Goal: Information Seeking & Learning: Learn about a topic

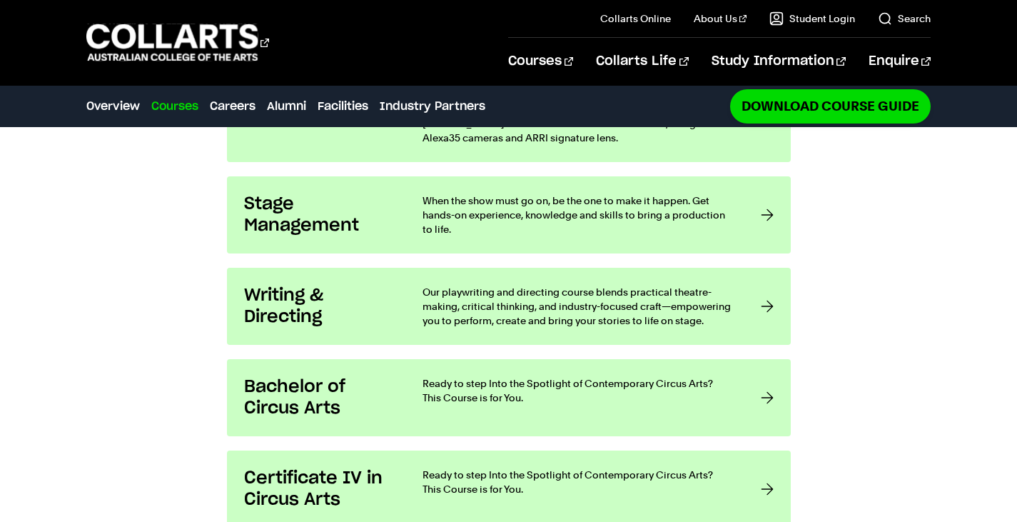
scroll to position [1393, 0]
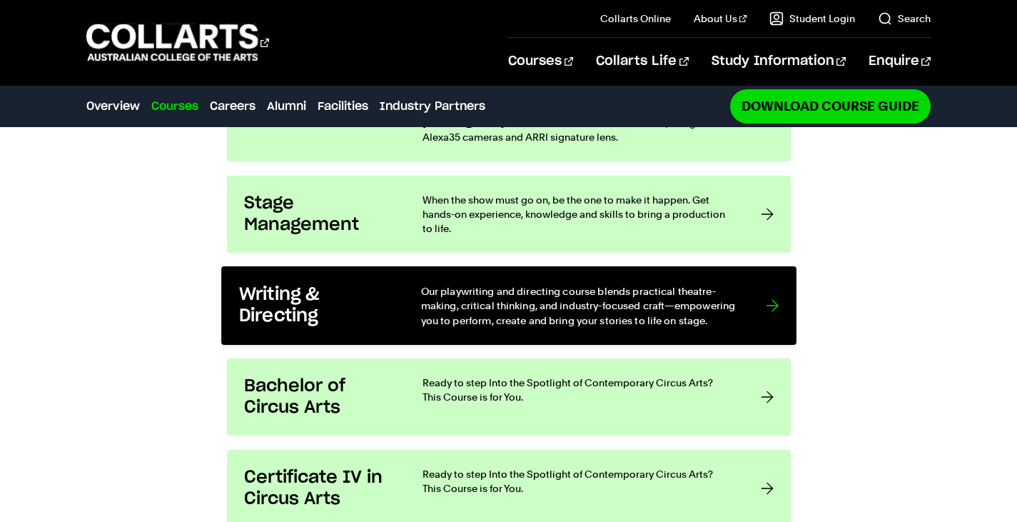
click at [644, 283] on p "Our playwriting and directing course blends practical theatre-making, critical …" at bounding box center [578, 305] width 316 height 44
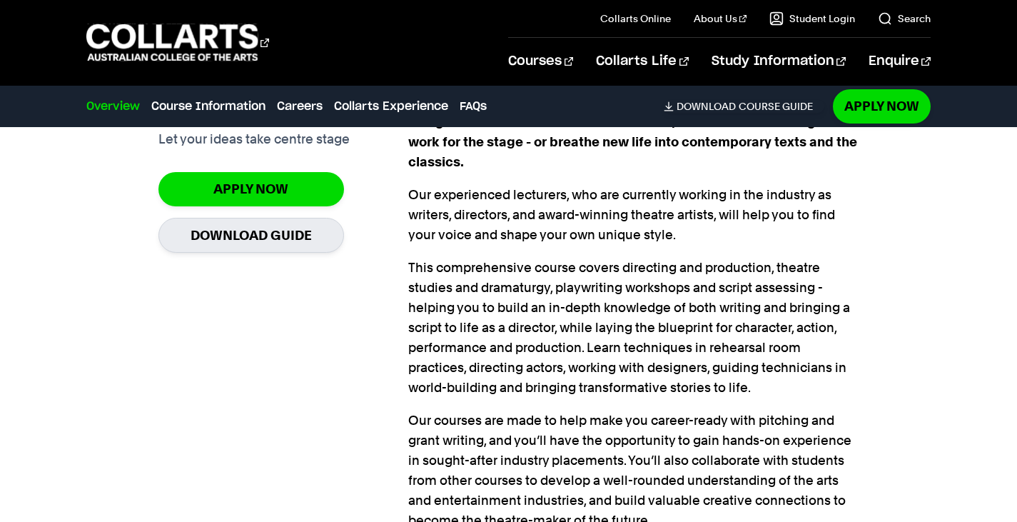
scroll to position [1047, 0]
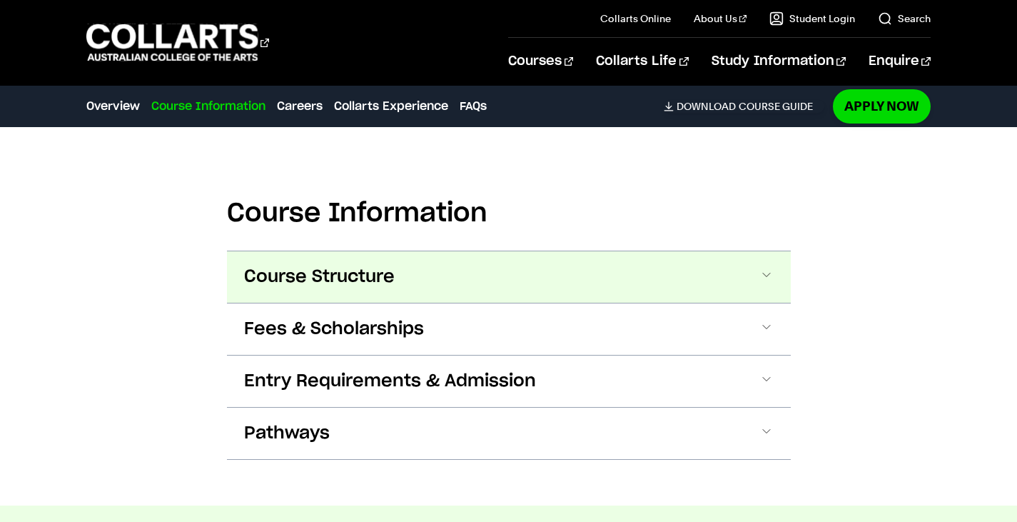
click at [641, 268] on button "Course Structure" at bounding box center [509, 276] width 564 height 51
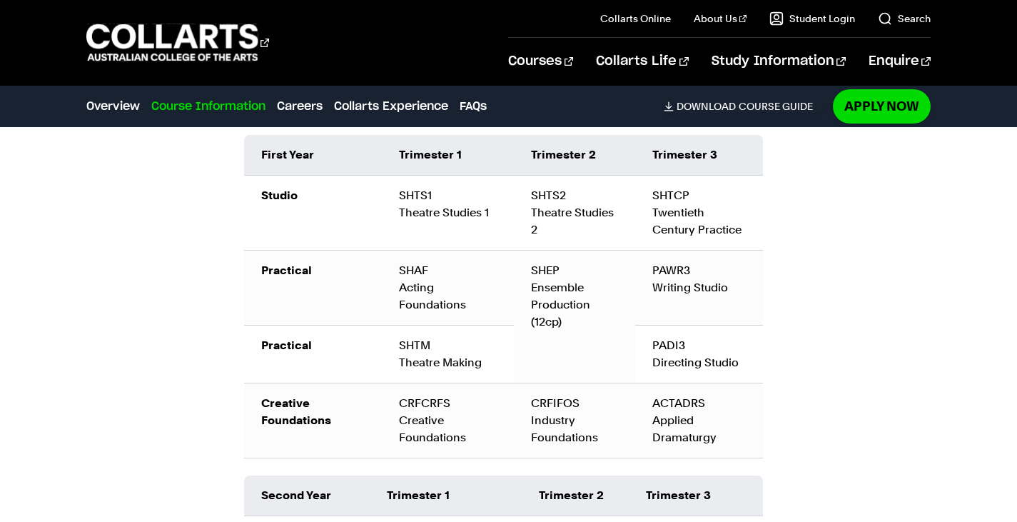
scroll to position [1830, 0]
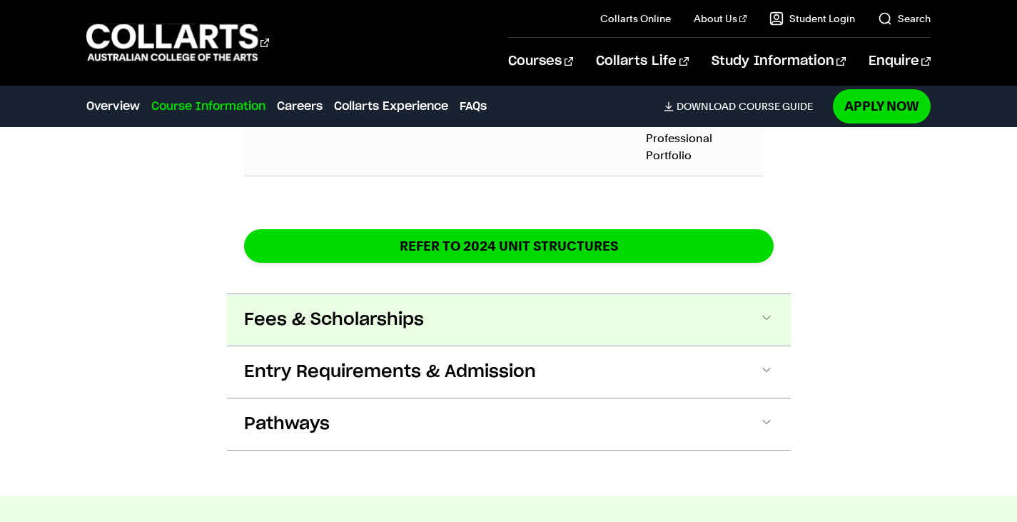
click at [650, 296] on button "Fees & Scholarships" at bounding box center [509, 319] width 564 height 51
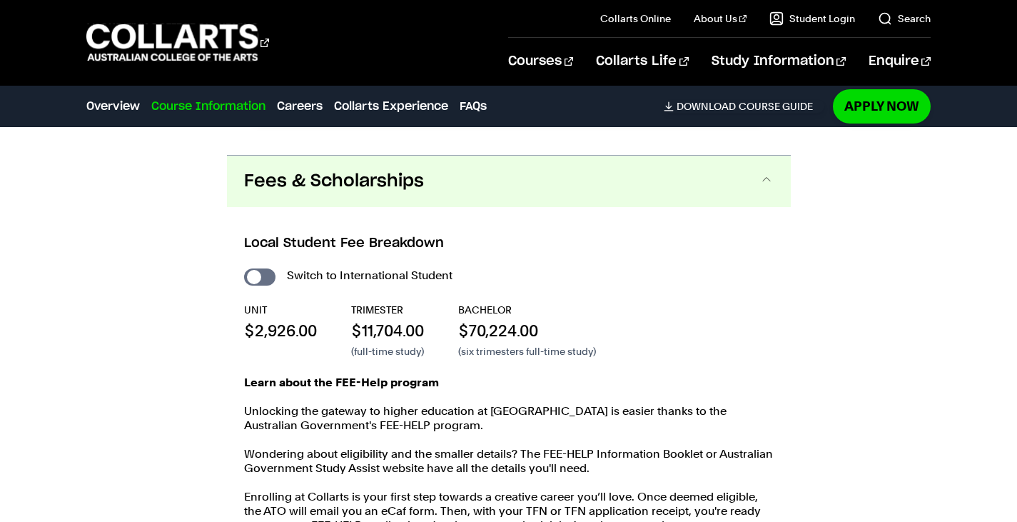
scroll to position [2642, 0]
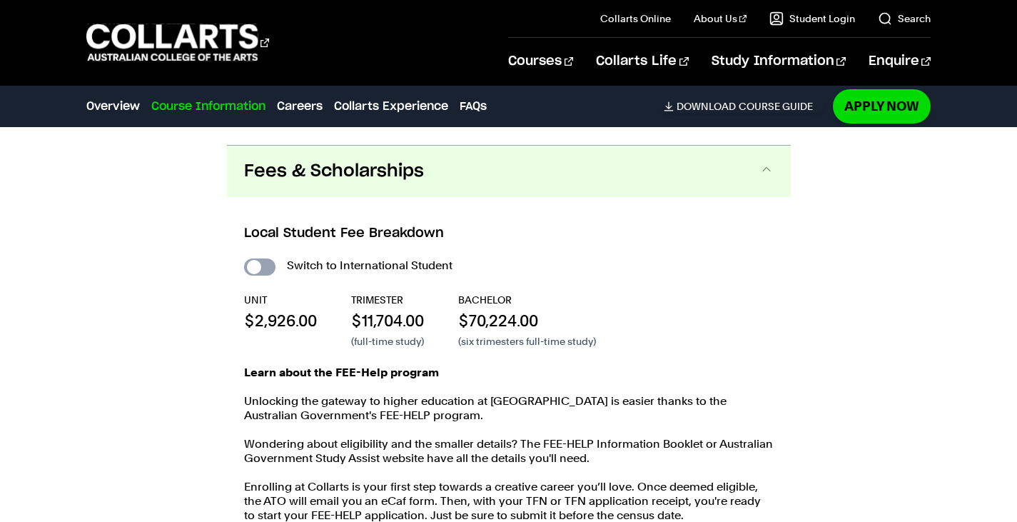
click at [259, 258] on input "International Student" at bounding box center [259, 266] width 31 height 17
checkbox input "true"
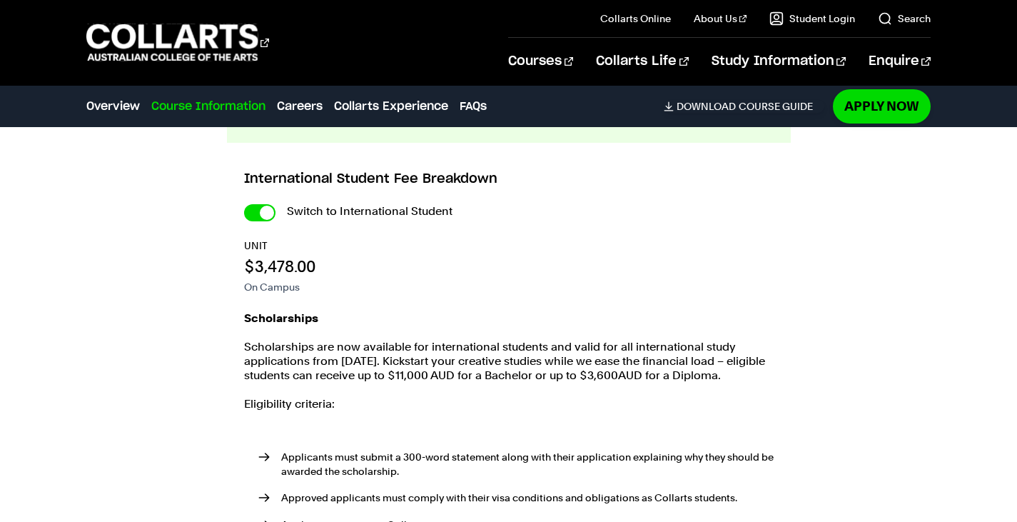
scroll to position [2977, 0]
click at [0, 0] on input "International Student" at bounding box center [0, 0] width 0 height 0
checkbox input "false"
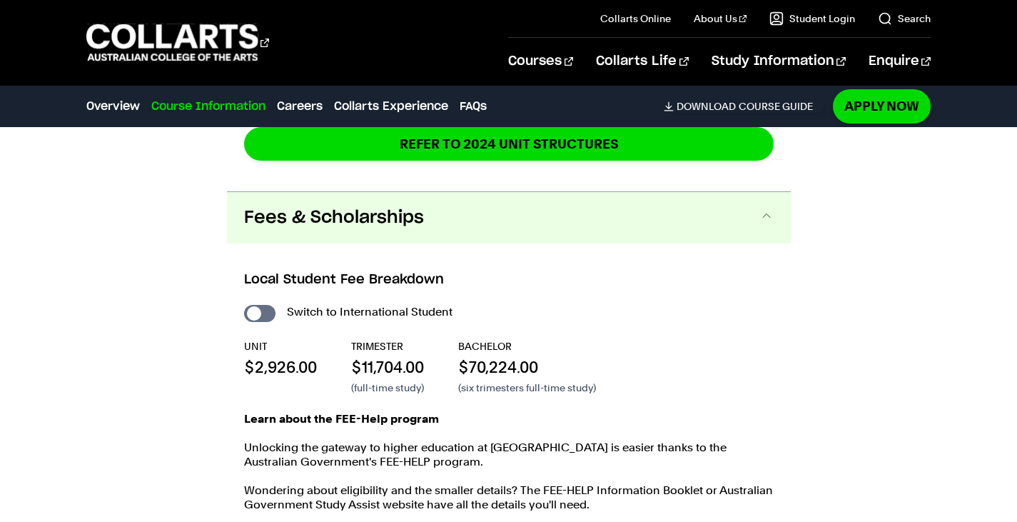
scroll to position [2595, 0]
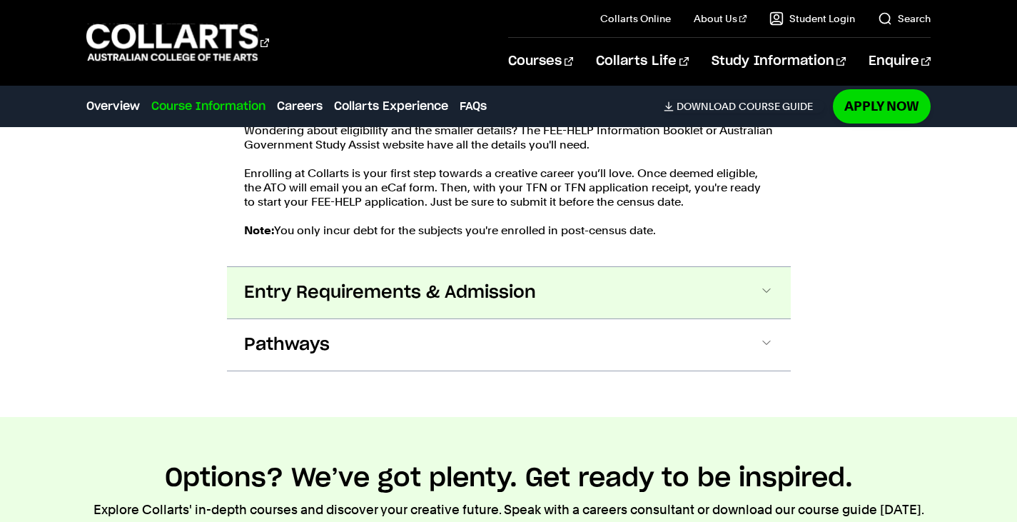
click at [526, 281] on span "Entry Requirements & Admission" at bounding box center [390, 292] width 292 height 23
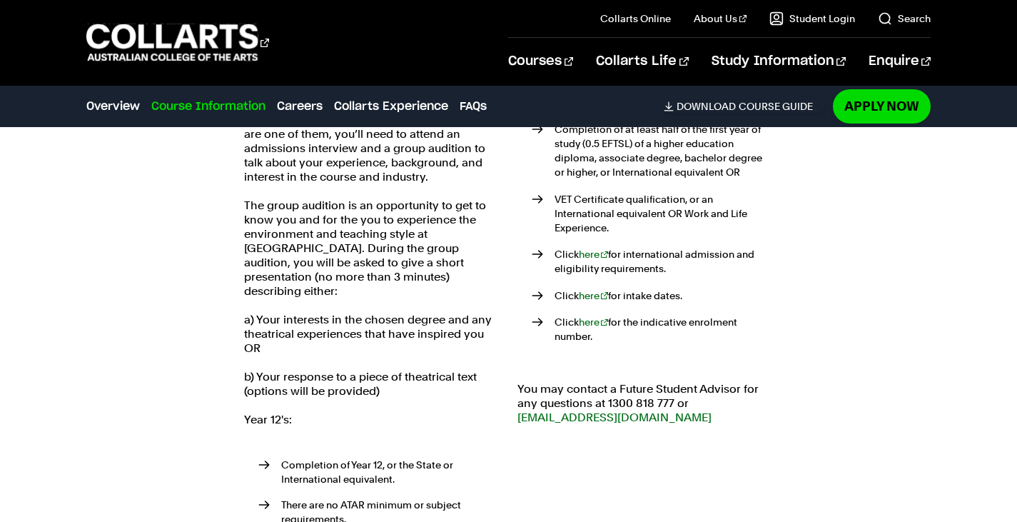
scroll to position [3216, 0]
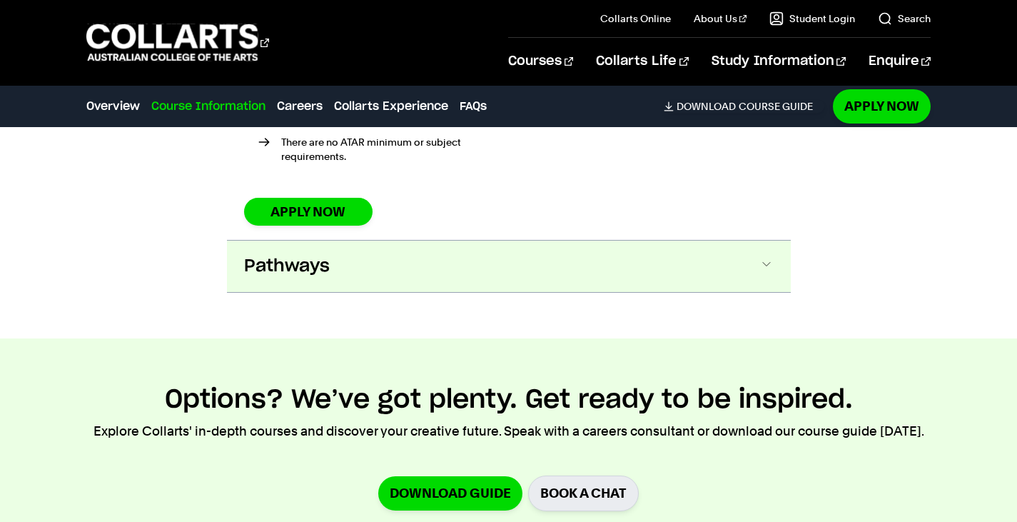
click at [553, 240] on button "Pathways" at bounding box center [509, 265] width 564 height 51
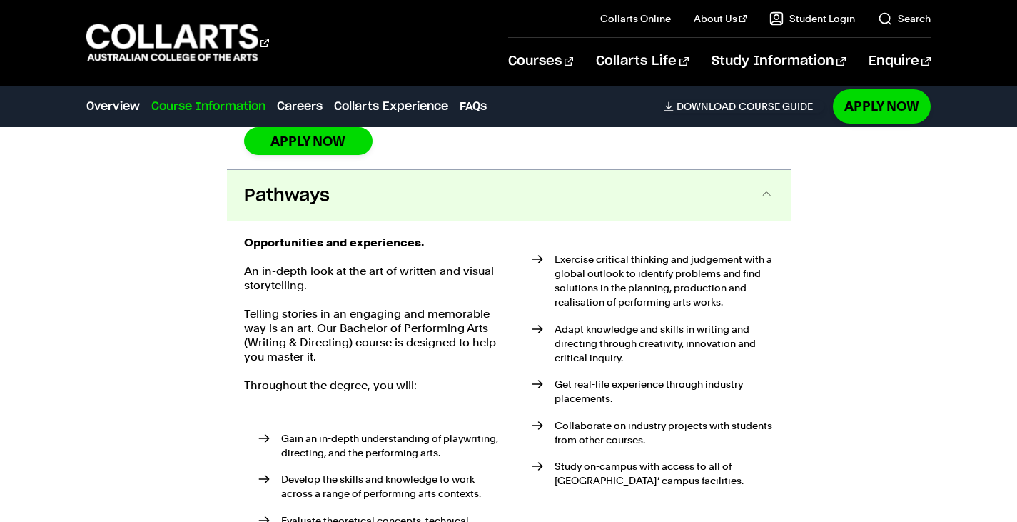
scroll to position [3661, 0]
